Goal: Check status: Check status

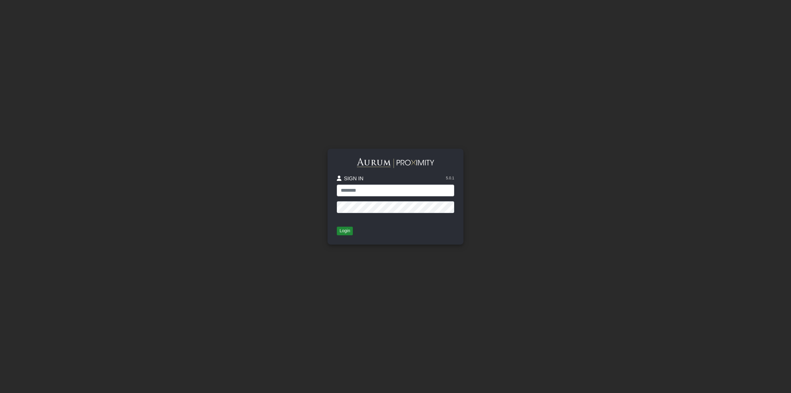
type input "**********"
click at [342, 232] on button "Login" at bounding box center [345, 230] width 16 height 9
type input "**********"
click at [343, 233] on button "Login" at bounding box center [345, 230] width 16 height 9
